Goal: Task Accomplishment & Management: Complete application form

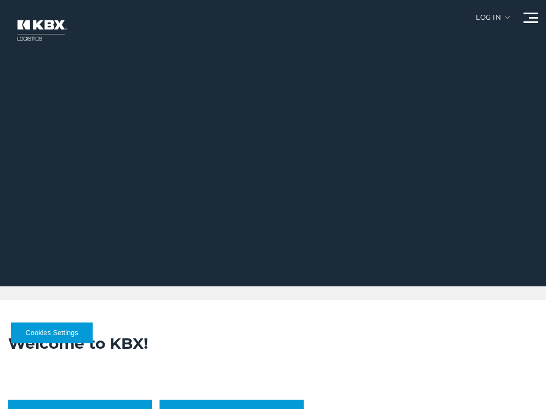
scroll to position [236, 0]
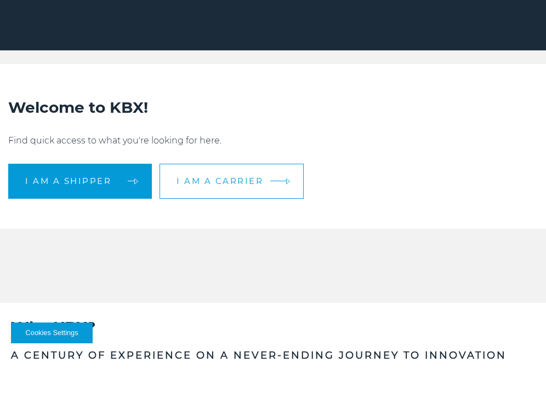
click at [224, 185] on span "I am a carrier" at bounding box center [219, 181] width 87 height 8
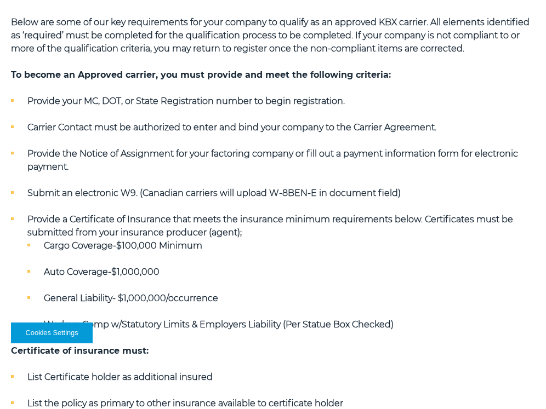
scroll to position [311, 0]
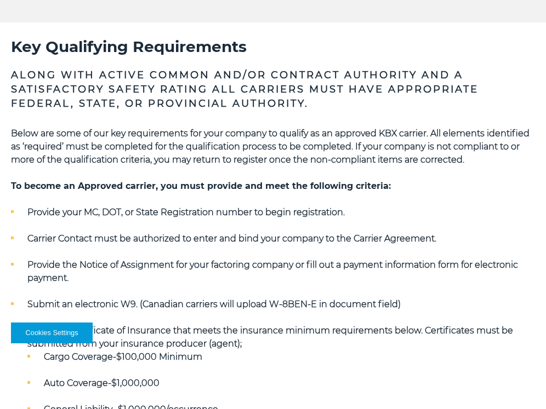
click at [25, 211] on li "Provide your MC, DOT, or State Registration number to begin registration." at bounding box center [273, 212] width 524 height 13
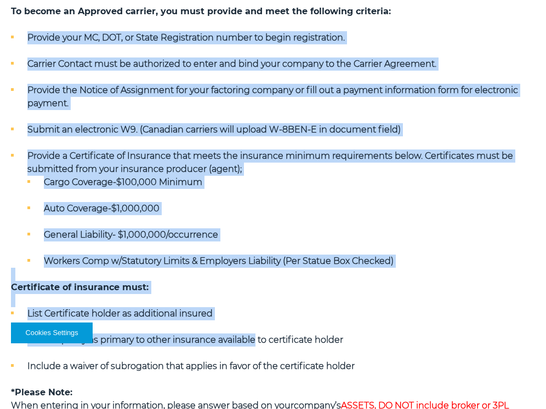
scroll to position [548, 0]
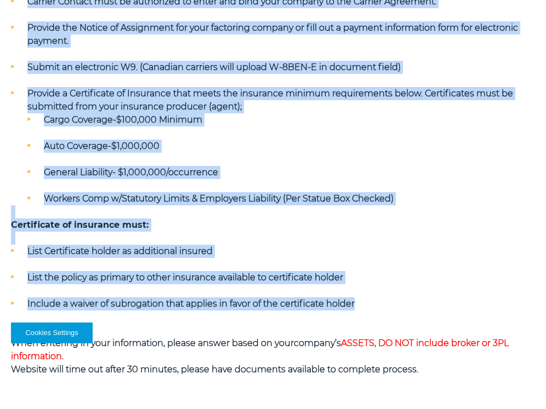
drag, startPoint x: 25, startPoint y: 211, endPoint x: 345, endPoint y: 304, distance: 333.7
click at [345, 304] on div "Below are some of our key requirements for your company to qualify as an approv…" at bounding box center [273, 133] width 524 height 486
copy div "Provide your MC, DOT, or State Registration number to begin registration. Carri…"
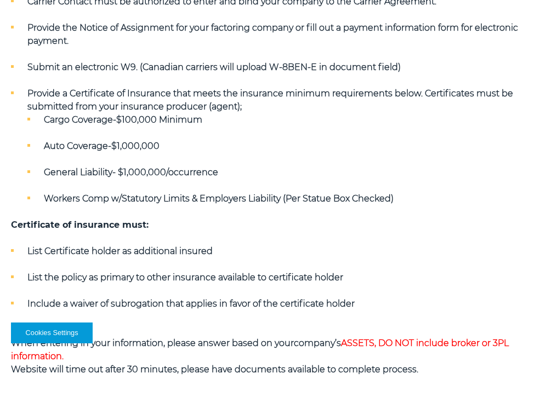
click at [21, 230] on h5 "Certificate of insurance must:" at bounding box center [273, 225] width 524 height 13
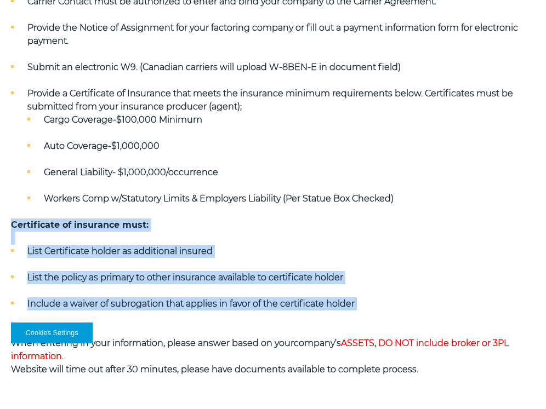
drag, startPoint x: 21, startPoint y: 230, endPoint x: 416, endPoint y: 306, distance: 402.8
click at [416, 306] on div "Below are some of our key requirements for your company to qualify as an approv…" at bounding box center [273, 133] width 524 height 486
copy div "Certificate of insurance must: List Certificate holder as additional insured Li…"
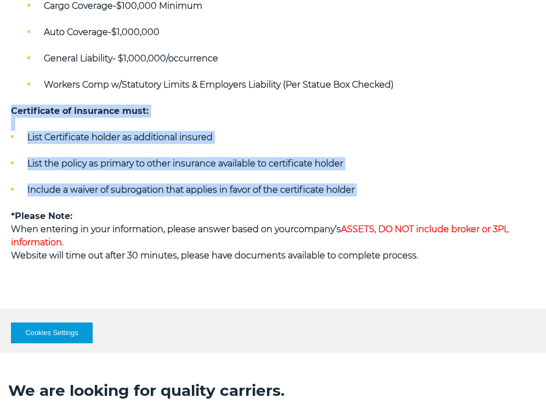
scroll to position [661, 0]
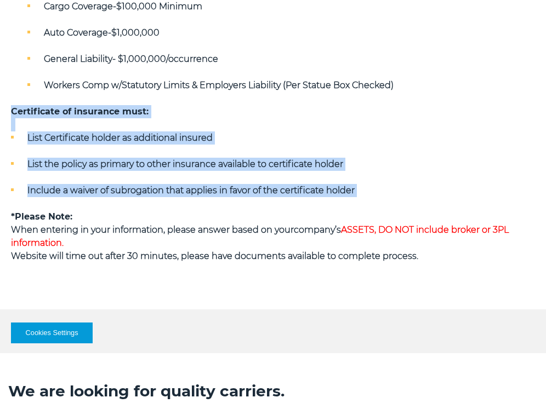
click at [50, 338] on button "Cookies Settings" at bounding box center [52, 333] width 82 height 21
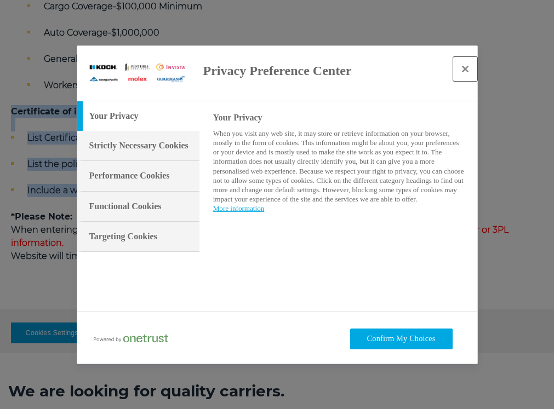
click at [472, 71] on button "Close" at bounding box center [465, 69] width 24 height 24
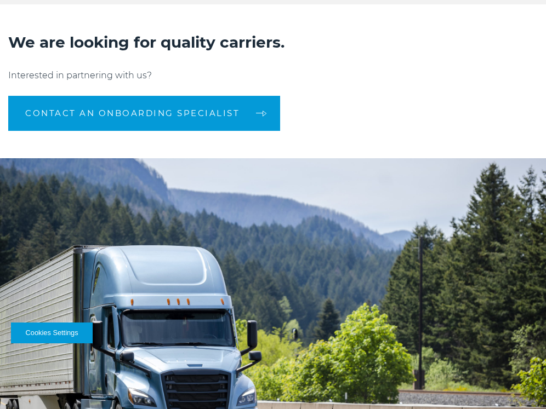
scroll to position [1010, 0]
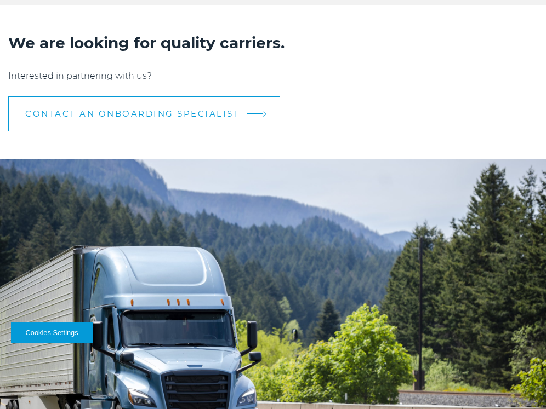
click at [231, 115] on span "CONTACT AN ONBOARDING SPECIALIST" at bounding box center [132, 114] width 214 height 8
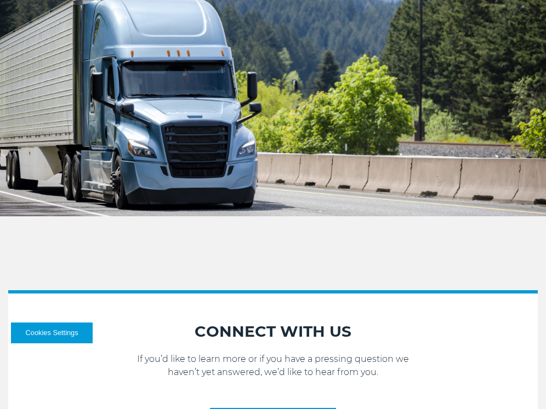
scroll to position [1367, 0]
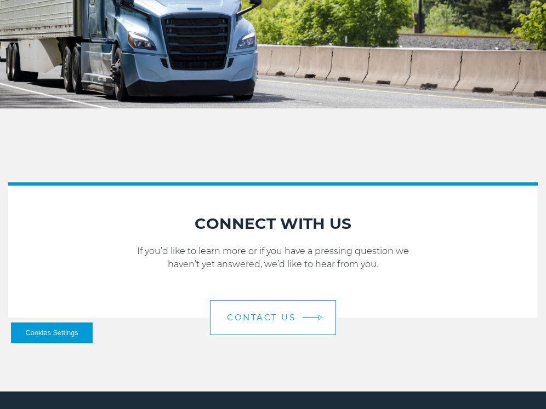
click at [270, 314] on link "Contact Us" at bounding box center [273, 317] width 126 height 35
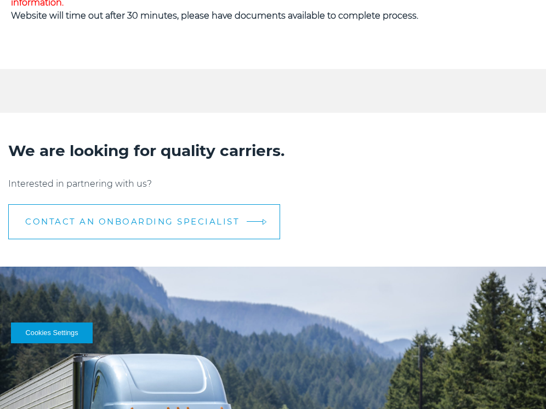
scroll to position [1051, 0]
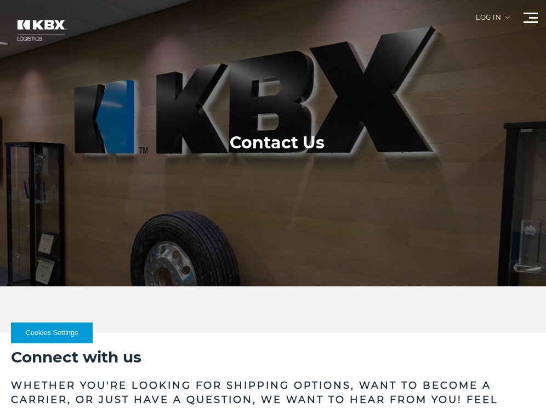
click at [532, 16] on div at bounding box center [530, 18] width 14 height 10
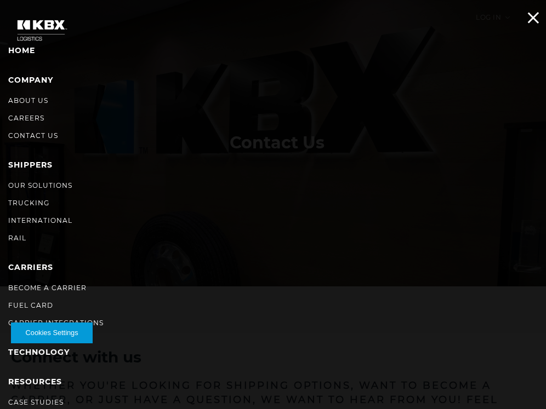
click at [528, 11] on nav "Home Company About Us Careers Contact Us SHIPPERS Our Solutions Trucking Intern…" at bounding box center [273, 204] width 546 height 409
click at [528, 21] on span at bounding box center [534, 18] width 12 height 12
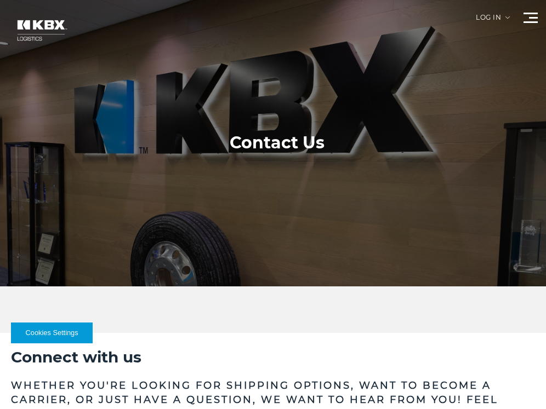
click at [479, 16] on div "Log in" at bounding box center [493, 21] width 34 height 15
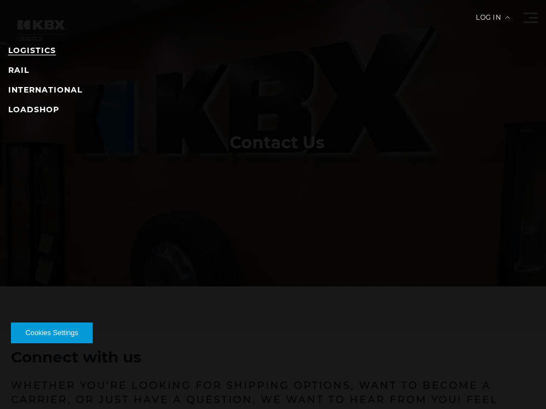
click at [30, 55] on link "LOGISTICS" at bounding box center [32, 50] width 48 height 10
